Goal: Task Accomplishment & Management: Use online tool/utility

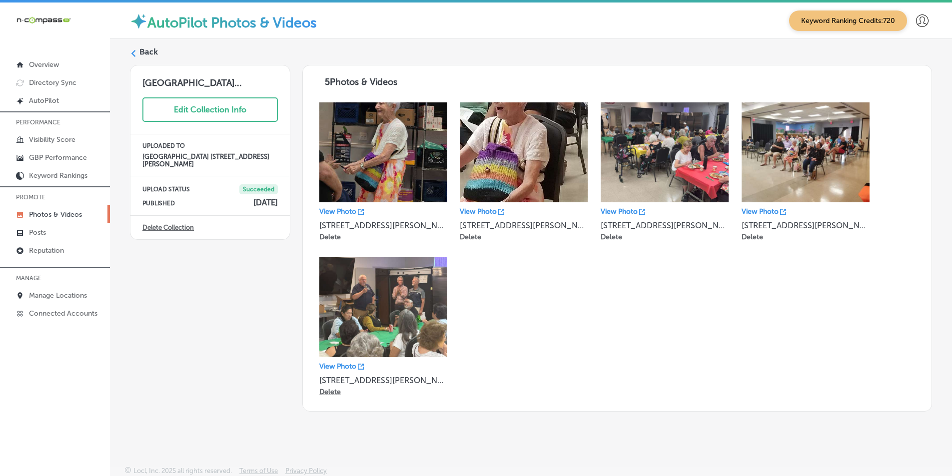
click at [48, 212] on p "Photos & Videos" at bounding box center [55, 214] width 53 height 8
click at [132, 51] on icon at bounding box center [133, 53] width 7 height 7
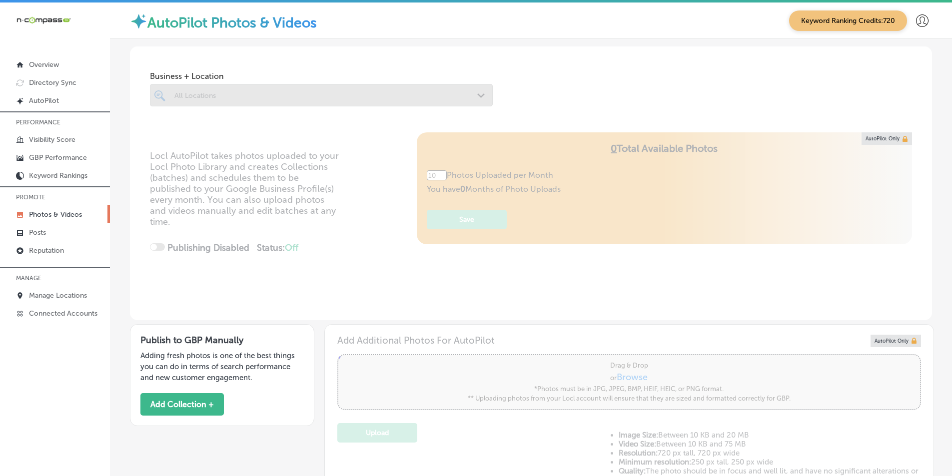
type input "5"
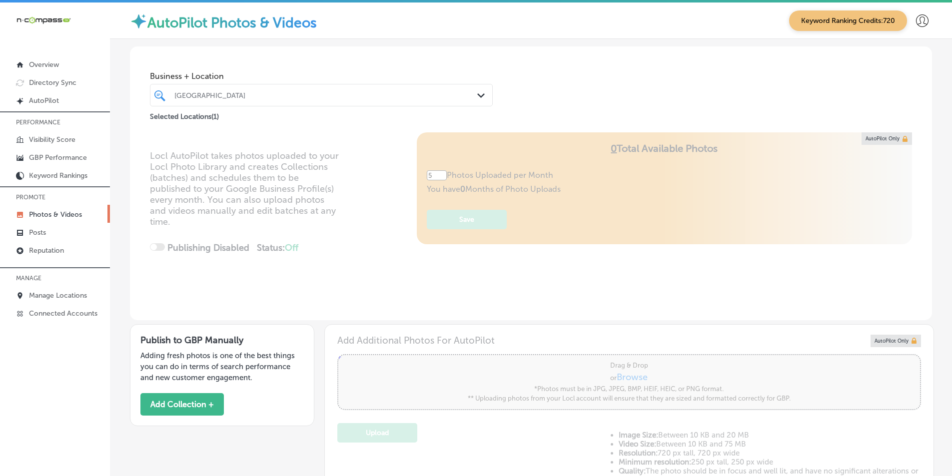
drag, startPoint x: 274, startPoint y: 92, endPoint x: 269, endPoint y: 96, distance: 6.0
click at [274, 94] on div "[GEOGRAPHIC_DATA]" at bounding box center [326, 95] width 304 height 8
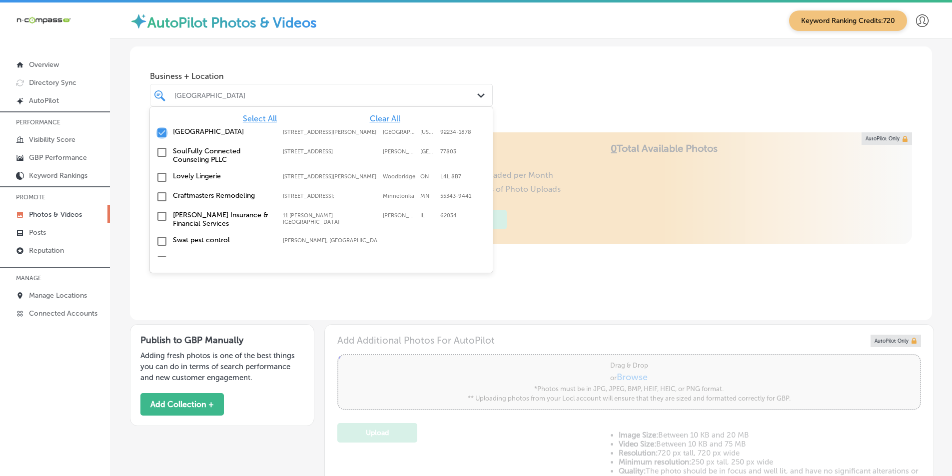
drag, startPoint x: 161, startPoint y: 133, endPoint x: 250, endPoint y: 91, distance: 98.6
click at [162, 133] on input "checkbox" at bounding box center [162, 133] width 12 height 12
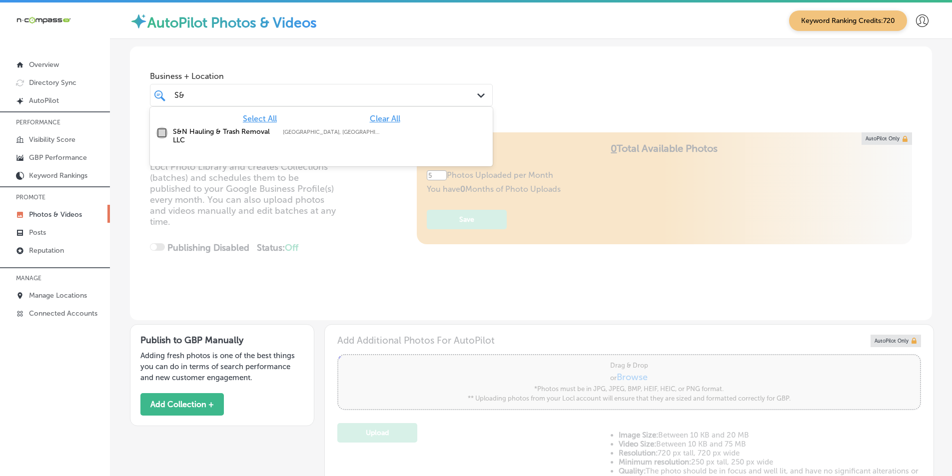
click at [163, 131] on input "checkbox" at bounding box center [162, 133] width 12 height 12
type input "S&"
click at [390, 211] on div "Locl AutoPilot takes photos uploaded to your Locl Photo Library and creates Col…" at bounding box center [531, 226] width 802 height 188
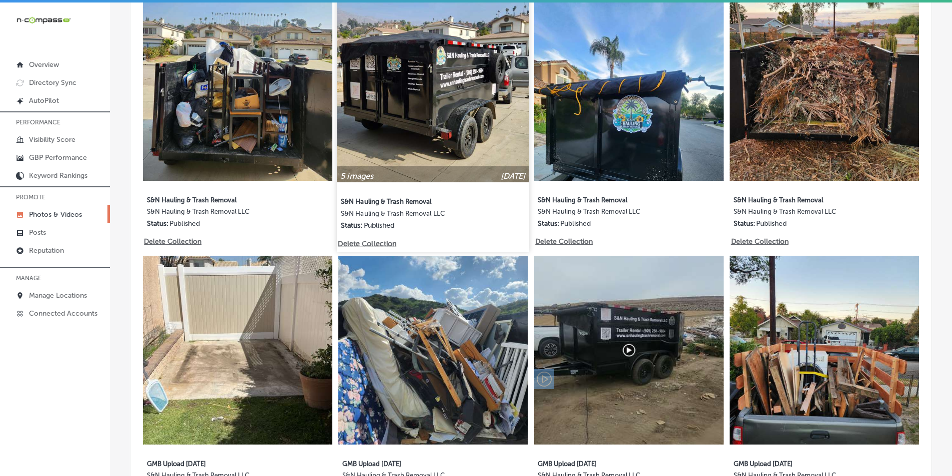
scroll to position [600, 0]
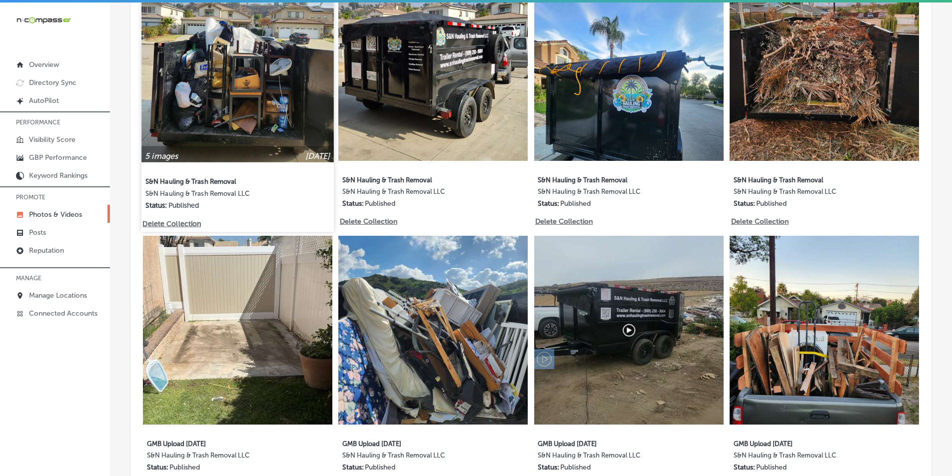
click at [255, 131] on img at bounding box center [237, 66] width 192 height 192
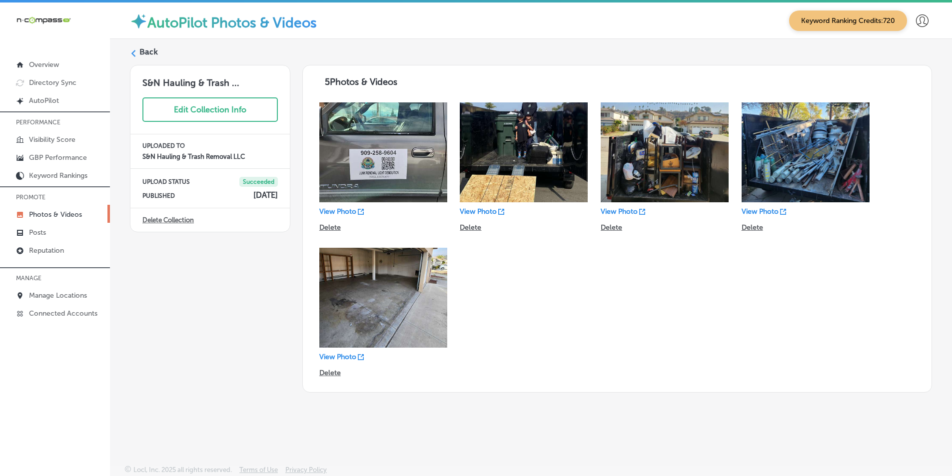
click at [134, 51] on polygon at bounding box center [133, 53] width 4 height 7
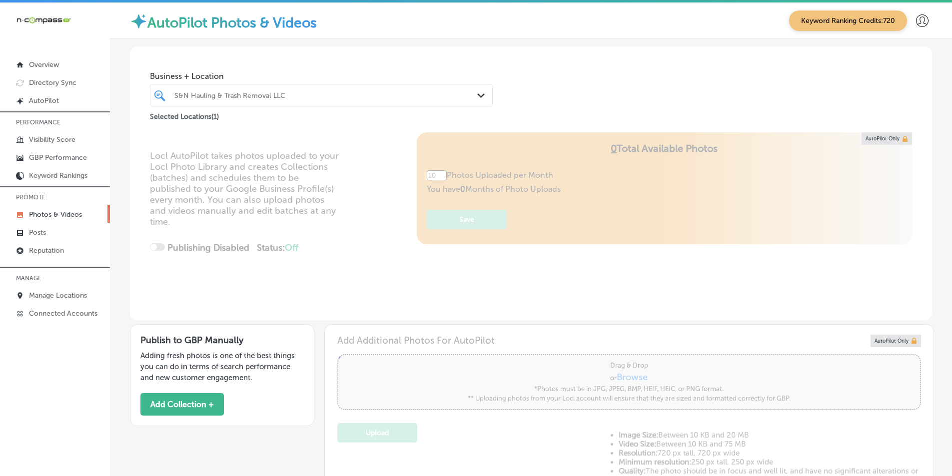
type input "5"
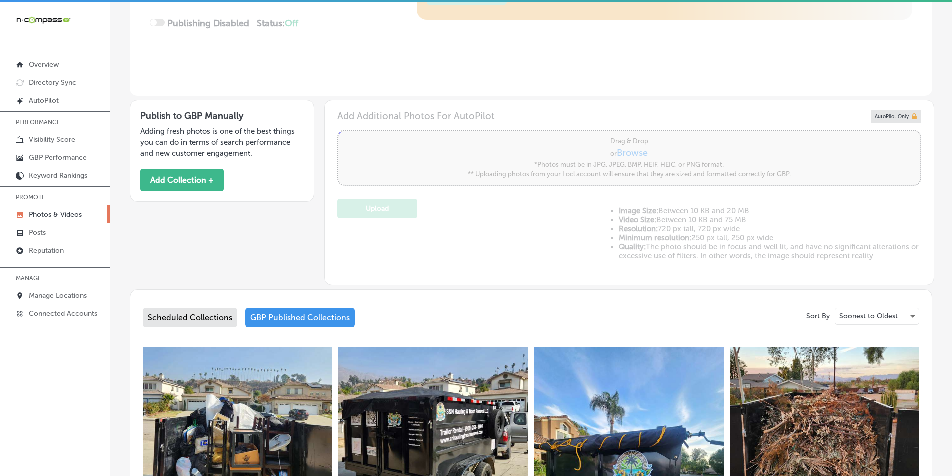
scroll to position [250, 0]
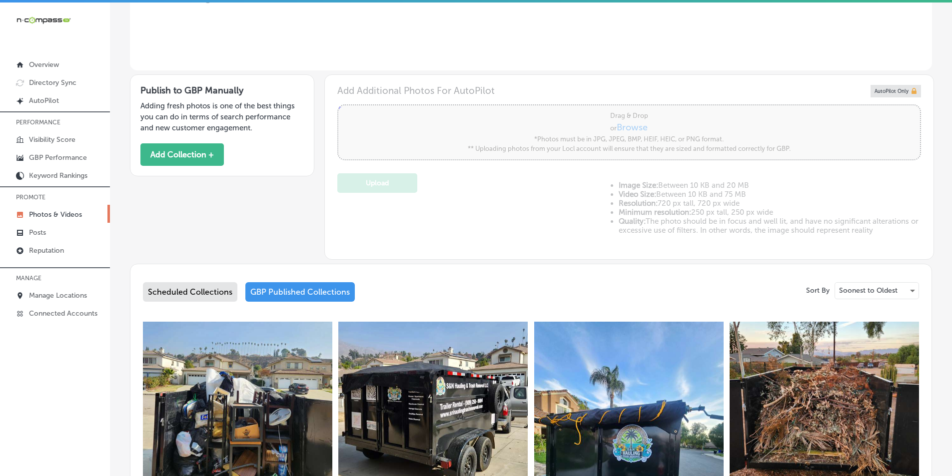
click at [182, 287] on div "Scheduled Collections" at bounding box center [190, 291] width 94 height 19
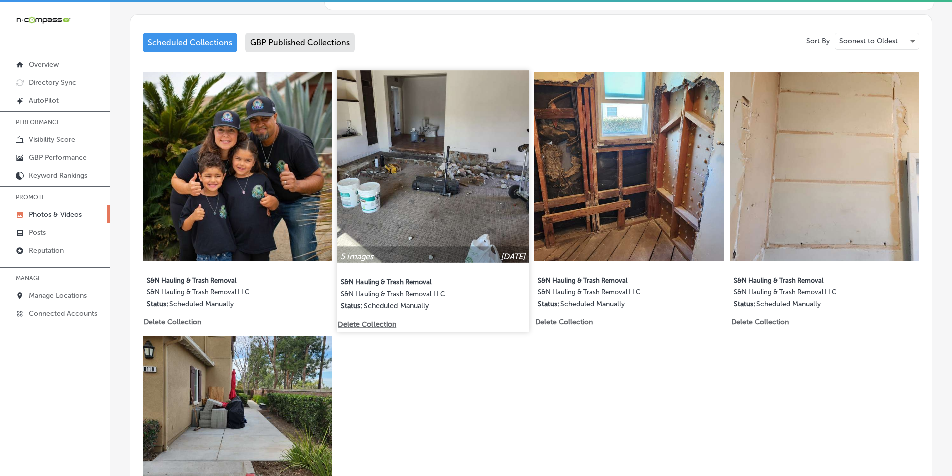
scroll to position [500, 0]
